Goal: Task Accomplishment & Management: Complete application form

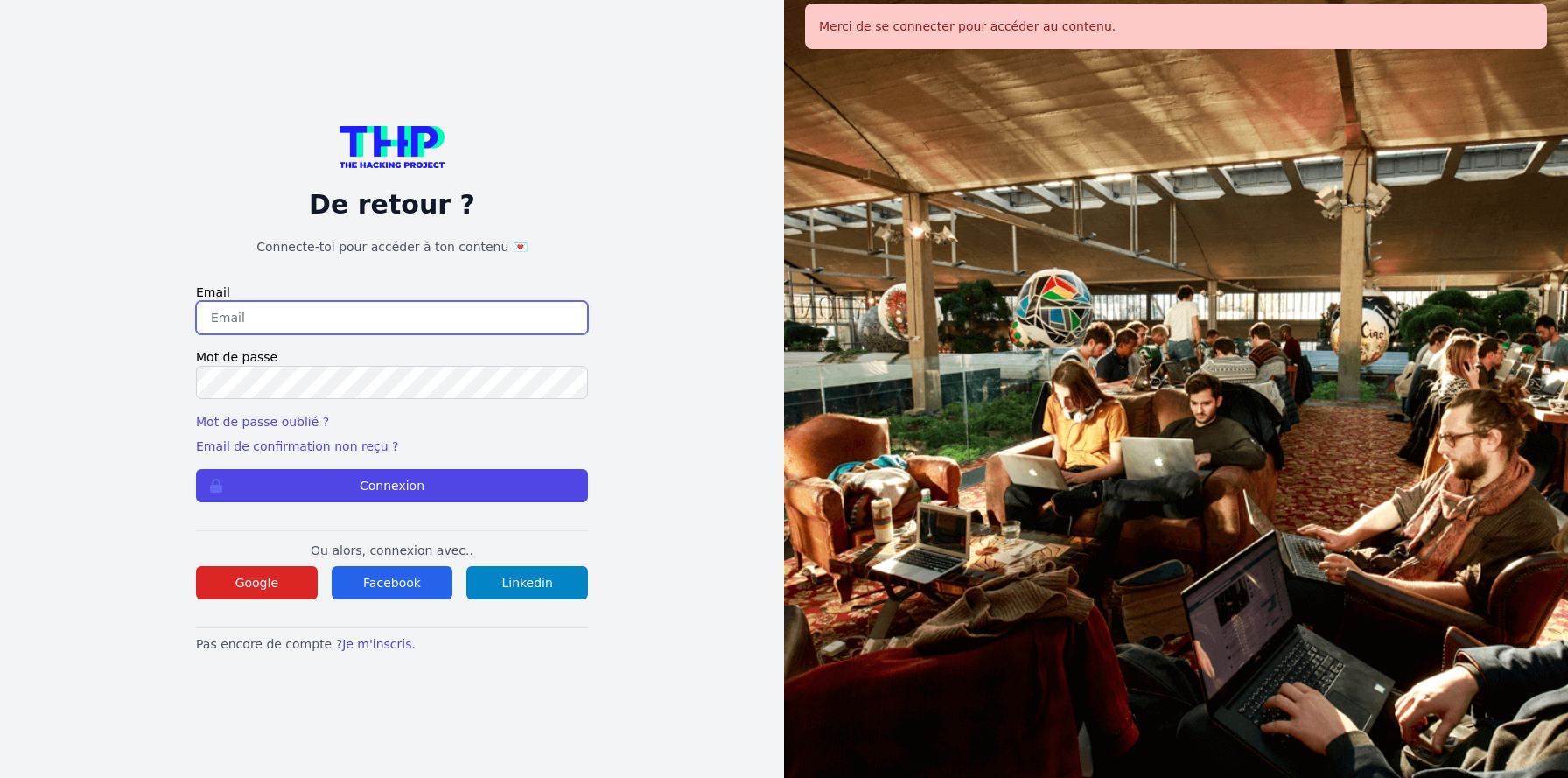
click at [274, 310] on input "email" at bounding box center [392, 318] width 392 height 33
type input "jruelle@hotmail.fr"
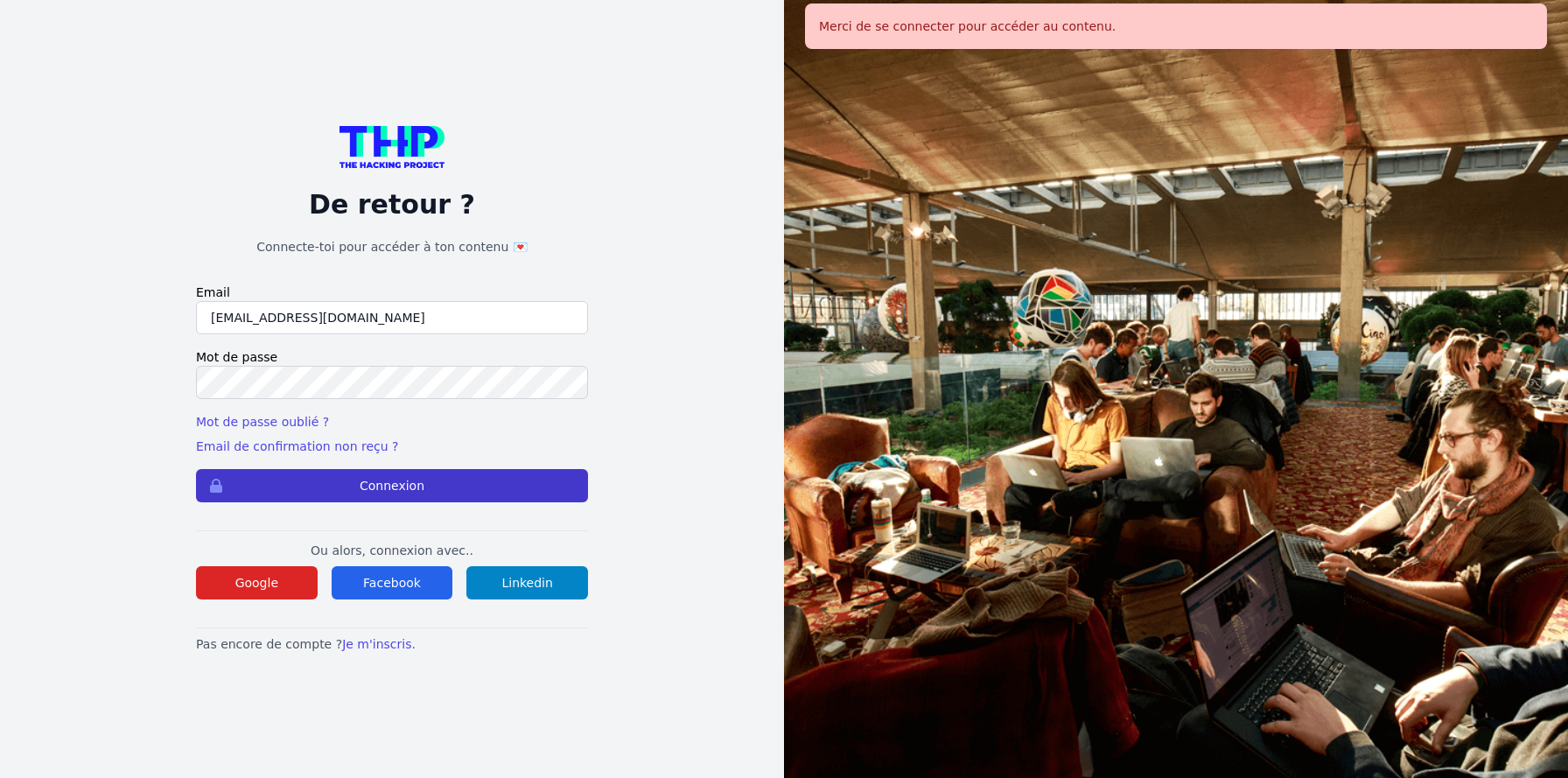
click at [399, 483] on button "Connexion" at bounding box center [392, 486] width 392 height 33
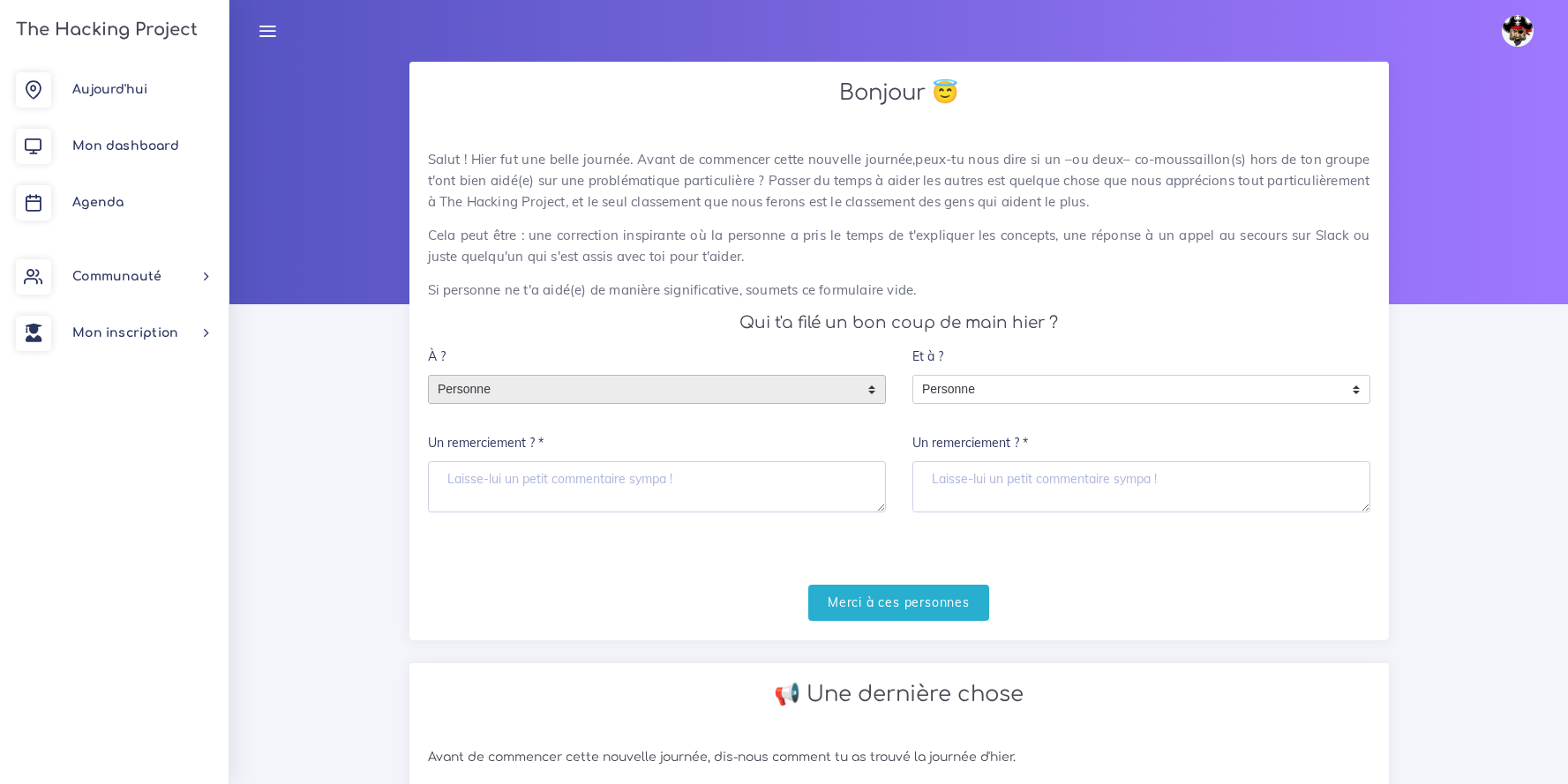
click at [596, 392] on span "Personne" at bounding box center [643, 390] width 430 height 28
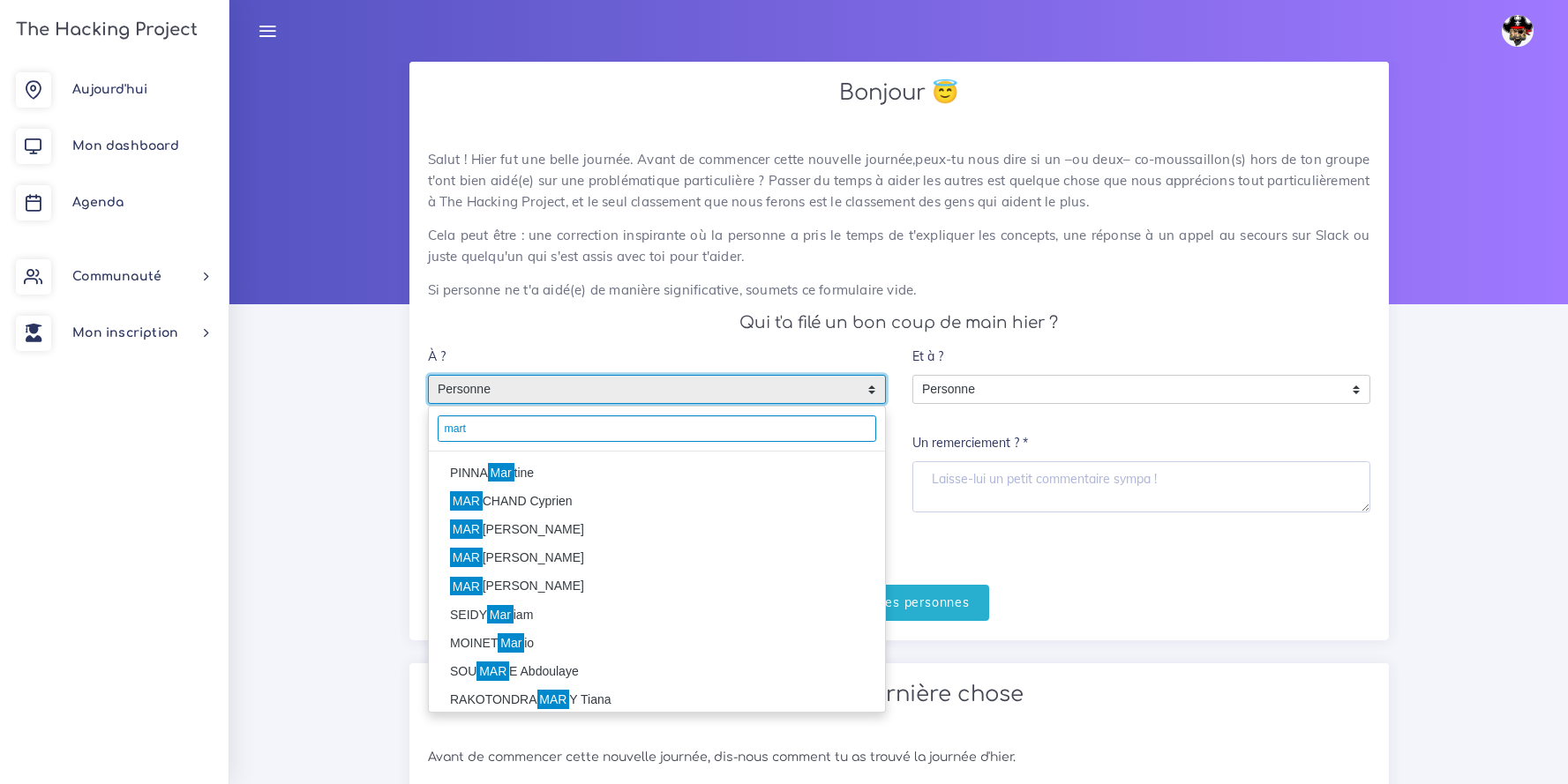
type input "mart"
click at [515, 475] on mark "Mar" at bounding box center [501, 472] width 26 height 20
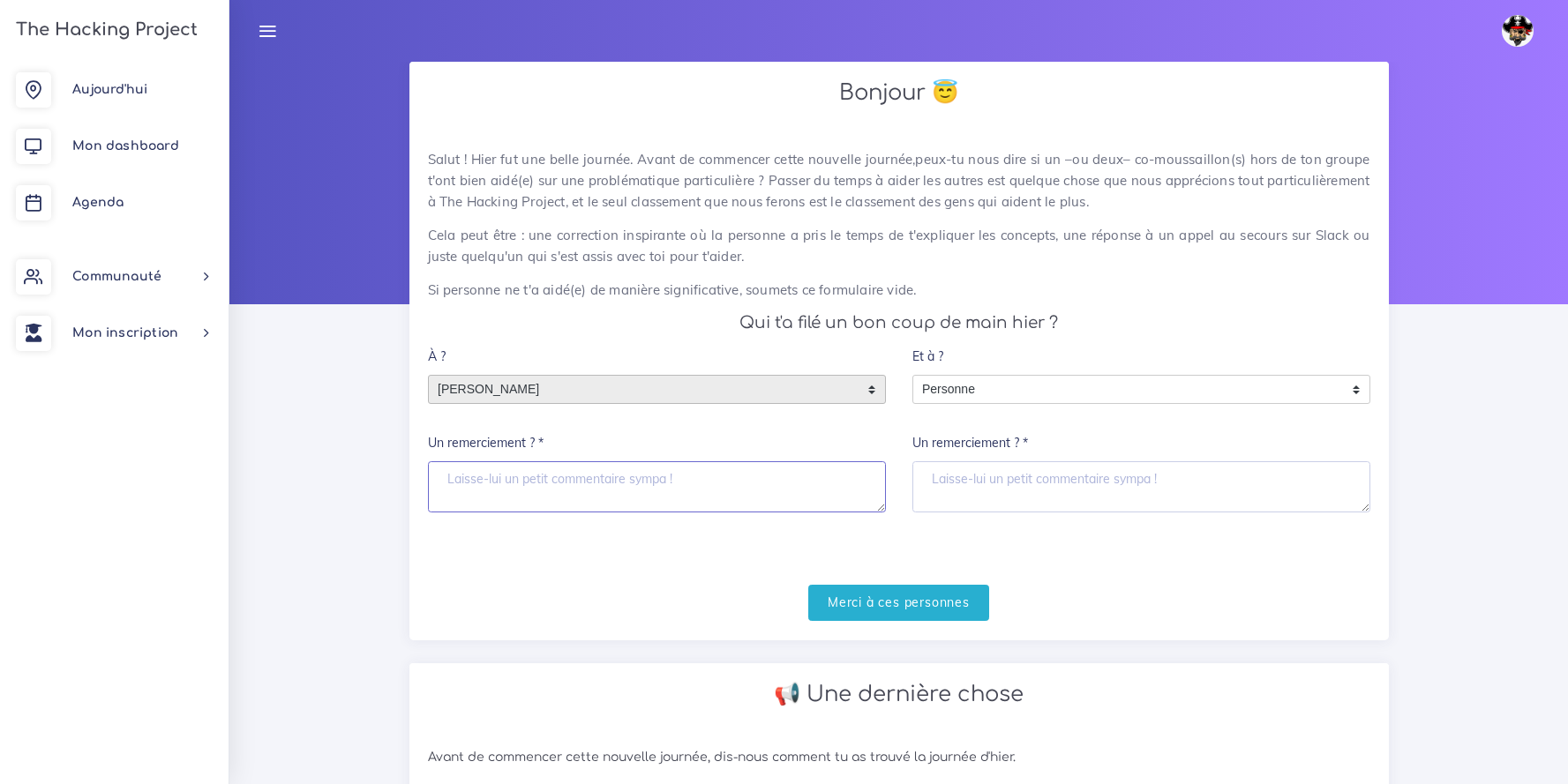
click at [516, 483] on textarea "Un remerciement ? *" at bounding box center [657, 486] width 459 height 51
type textarea "Merci Martine :)"
click at [951, 611] on input "Merci à ces personnes" at bounding box center [899, 603] width 181 height 36
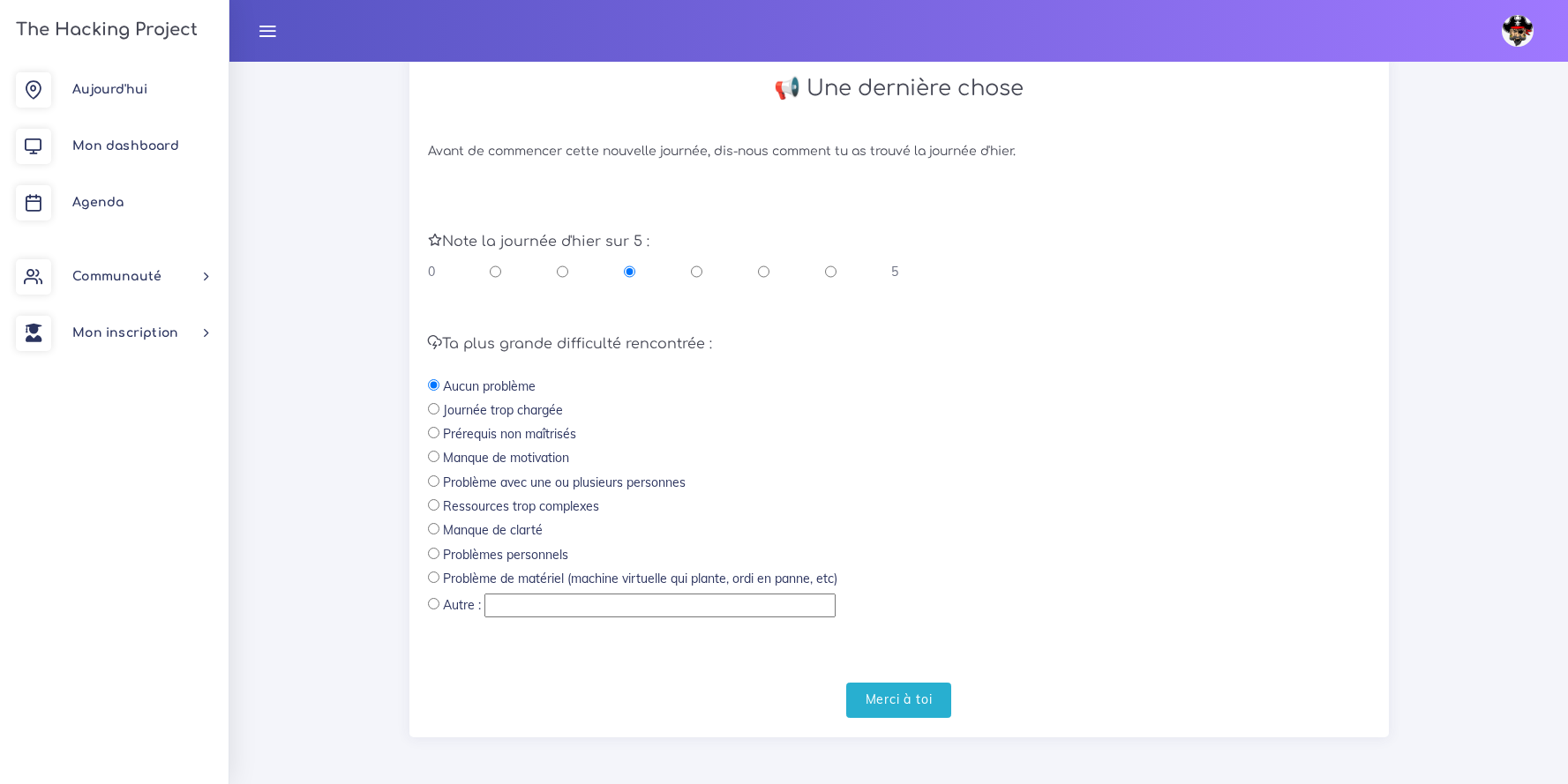
scroll to position [394, 0]
click at [828, 269] on input "radio" at bounding box center [831, 268] width 11 height 18
radio input "true"
click at [916, 731] on div "Avant de commencer cette nouvelle journée, dis-nous comment tu as trouvé la jou…" at bounding box center [899, 427] width 980 height 610
click at [916, 704] on input "Merci à toi" at bounding box center [898, 697] width 106 height 36
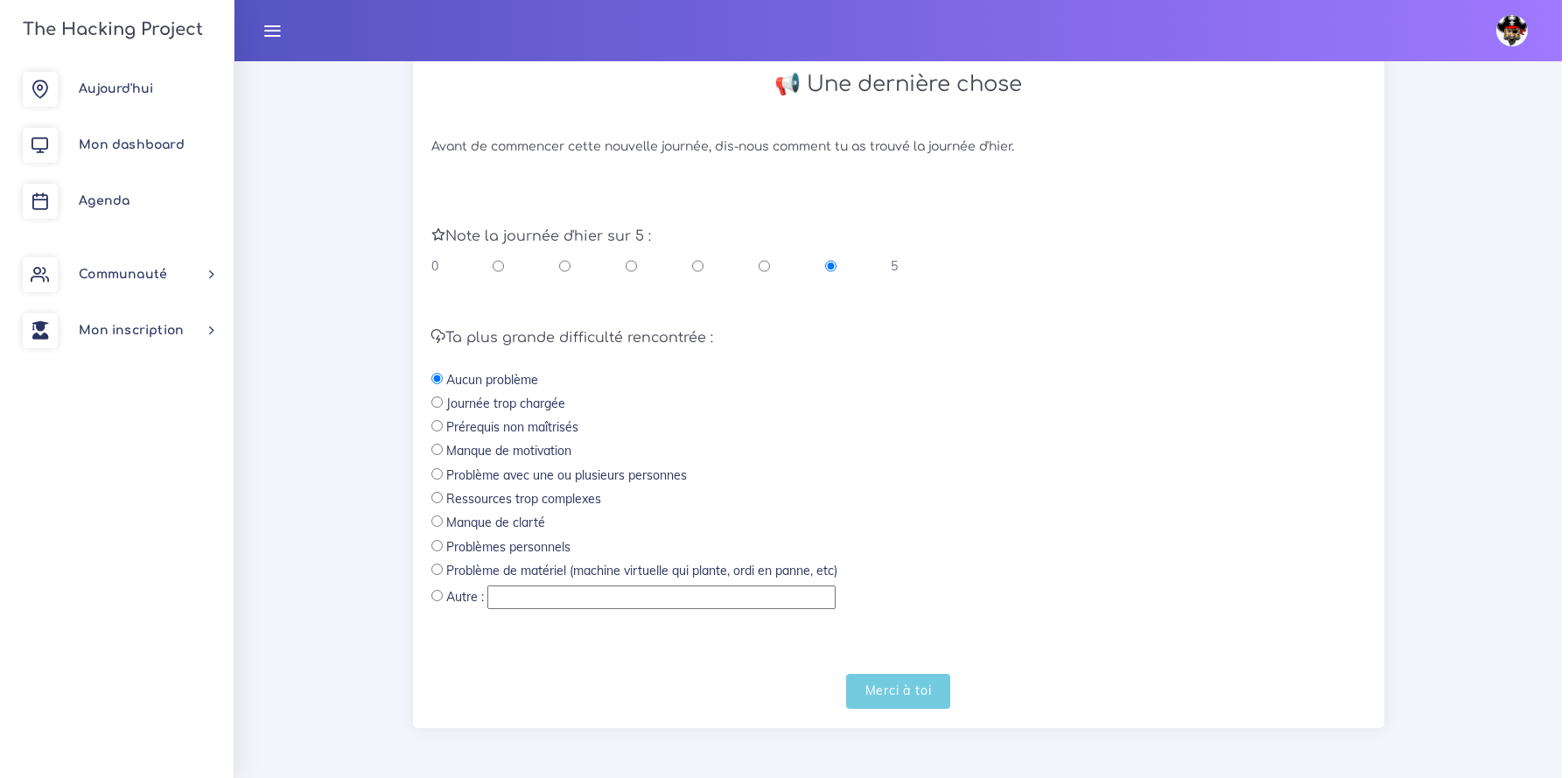
scroll to position [0, 0]
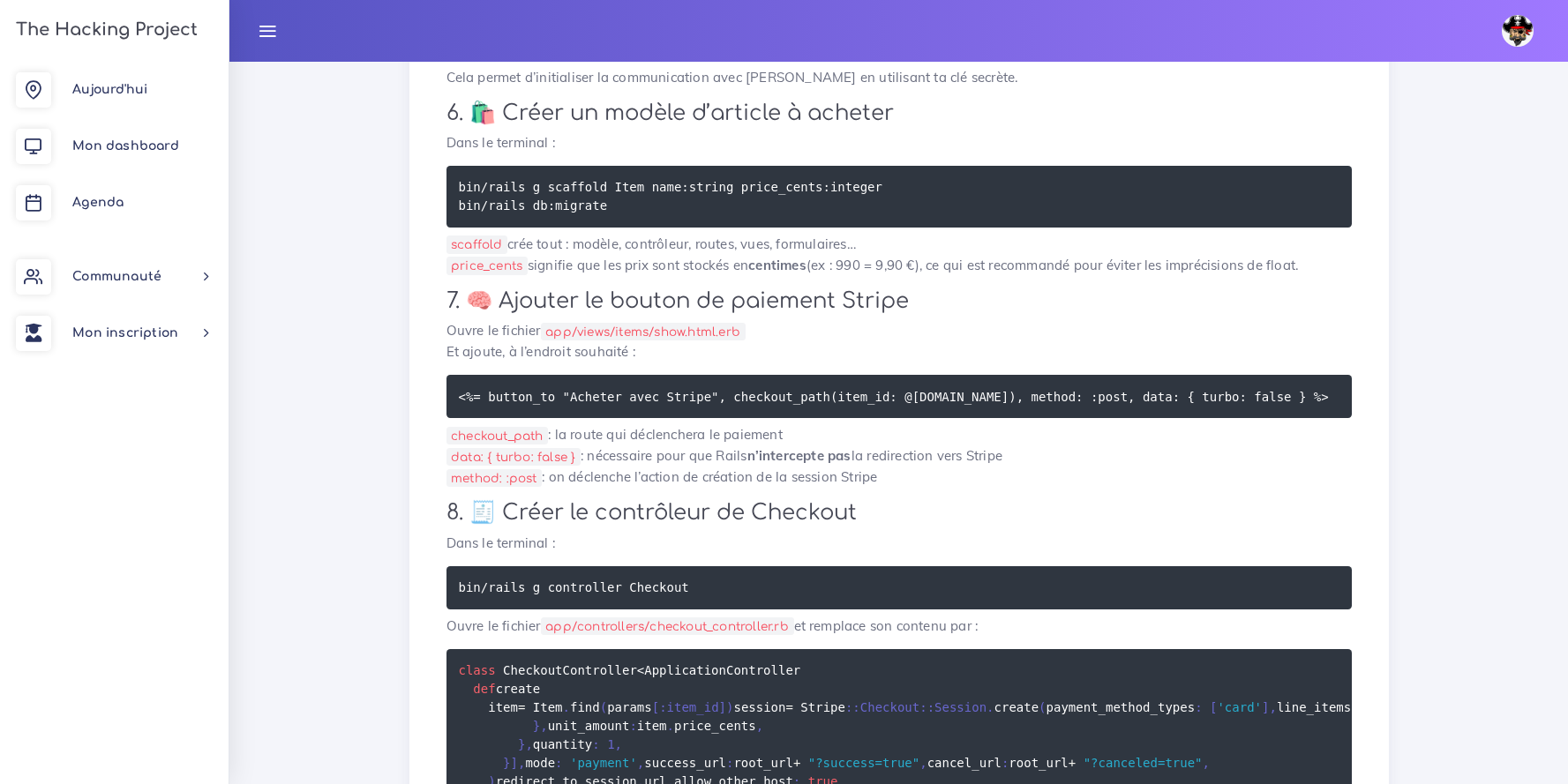
scroll to position [1222, 0]
